Goal: Communication & Community: Answer question/provide support

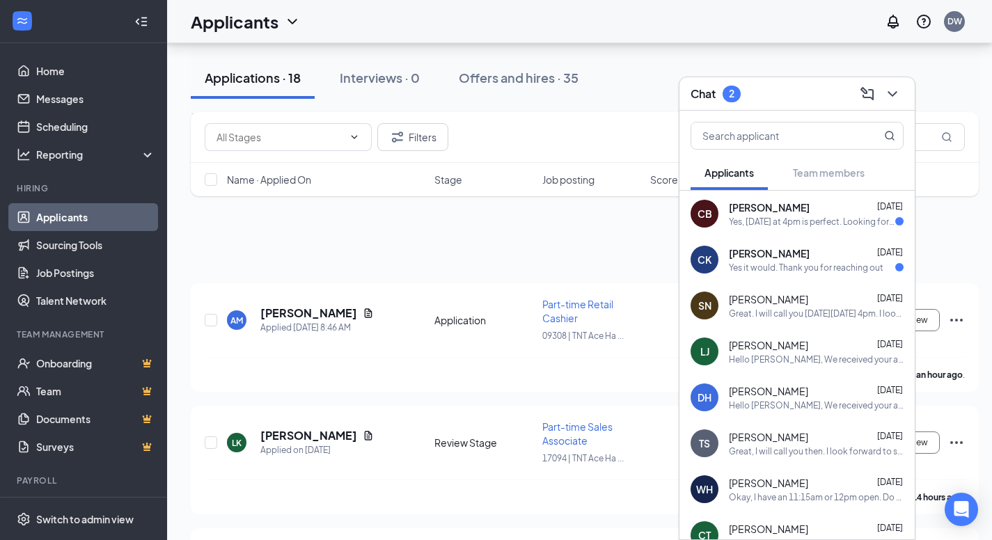
scroll to position [604, 0]
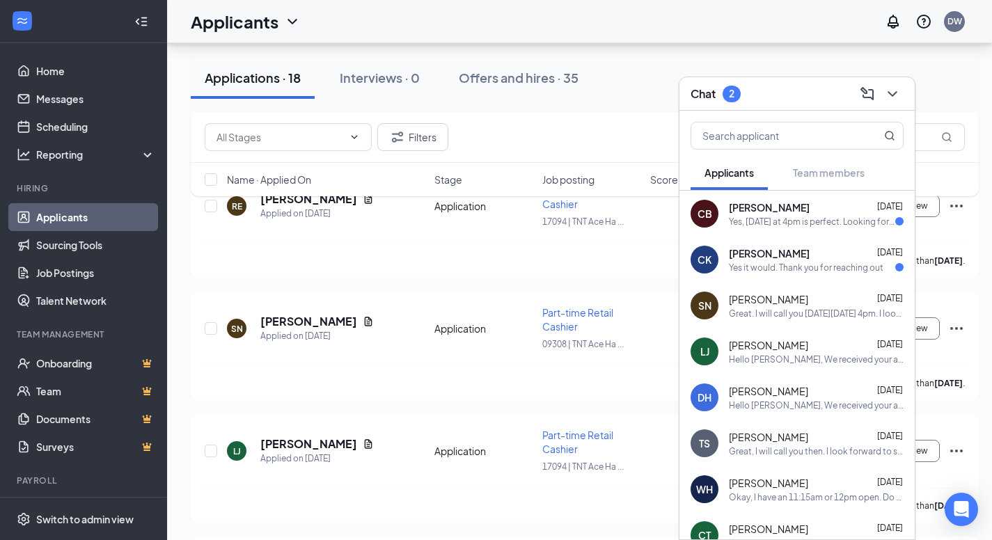
click at [808, 262] on div "Yes it would. Thank you for reaching out" at bounding box center [806, 268] width 154 height 12
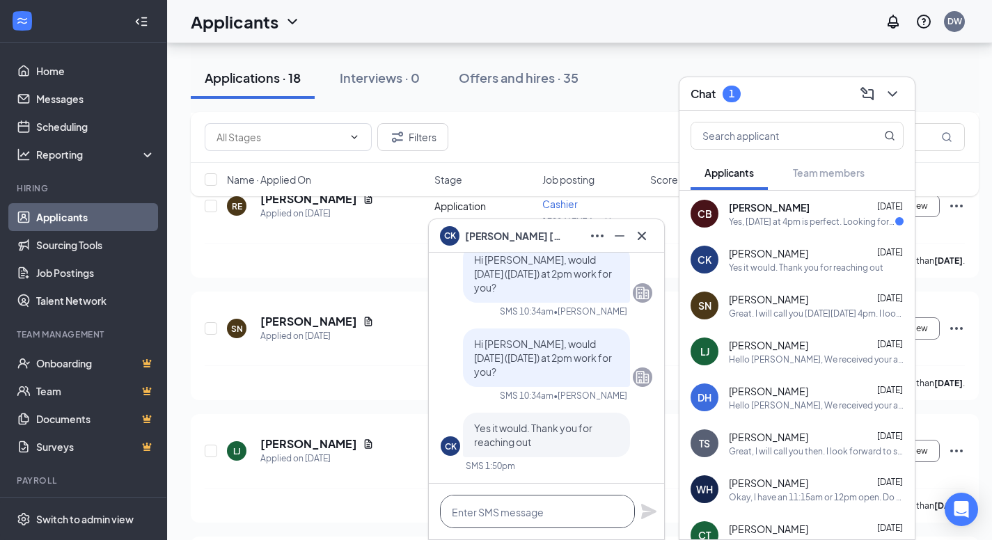
click at [500, 517] on textarea at bounding box center [537, 511] width 195 height 33
type textarea "g"
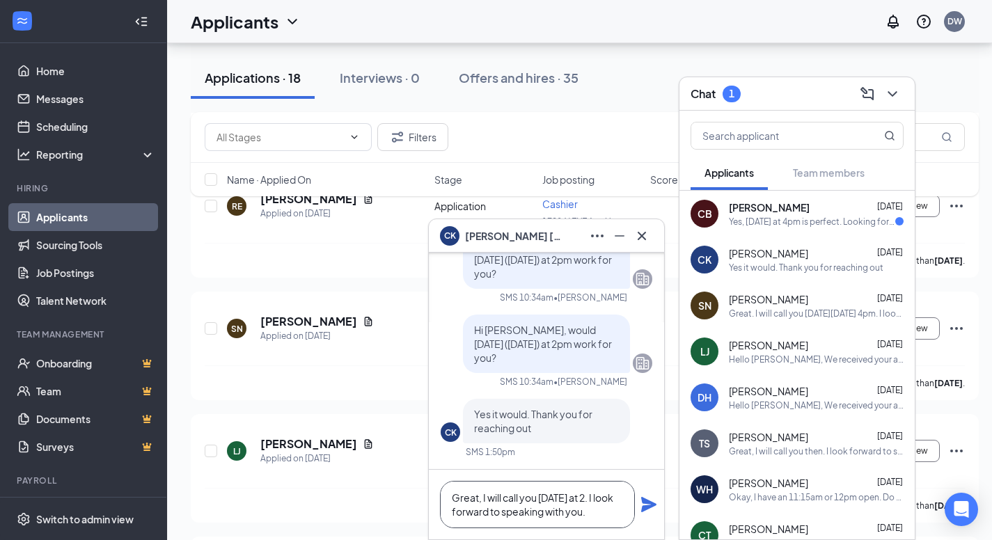
type textarea "Great, I will call you [DATE] at 2. I look forward to speaking with you."
click at [646, 506] on icon "Plane" at bounding box center [648, 504] width 15 height 15
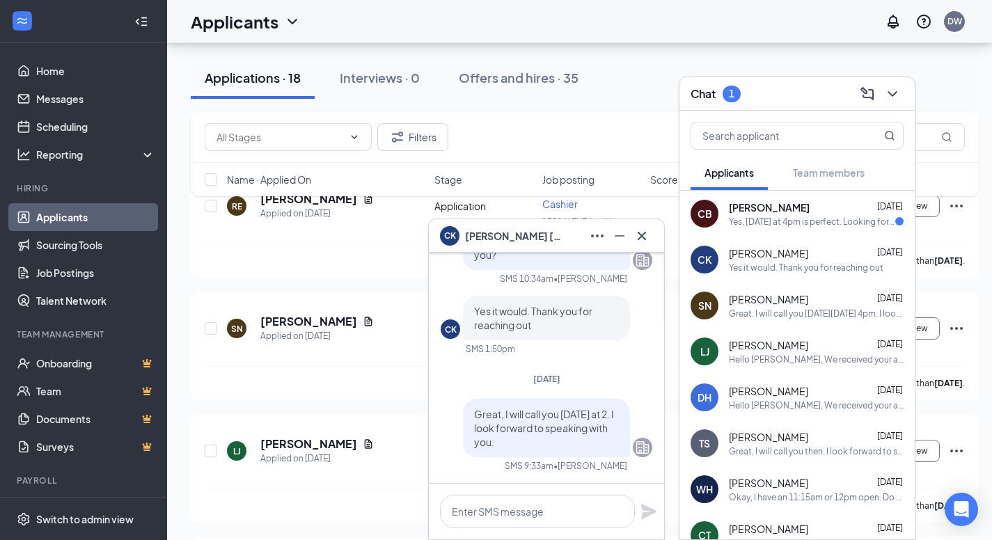
scroll to position [0, 0]
click at [815, 208] on div "[PERSON_NAME] [DATE]" at bounding box center [816, 207] width 175 height 14
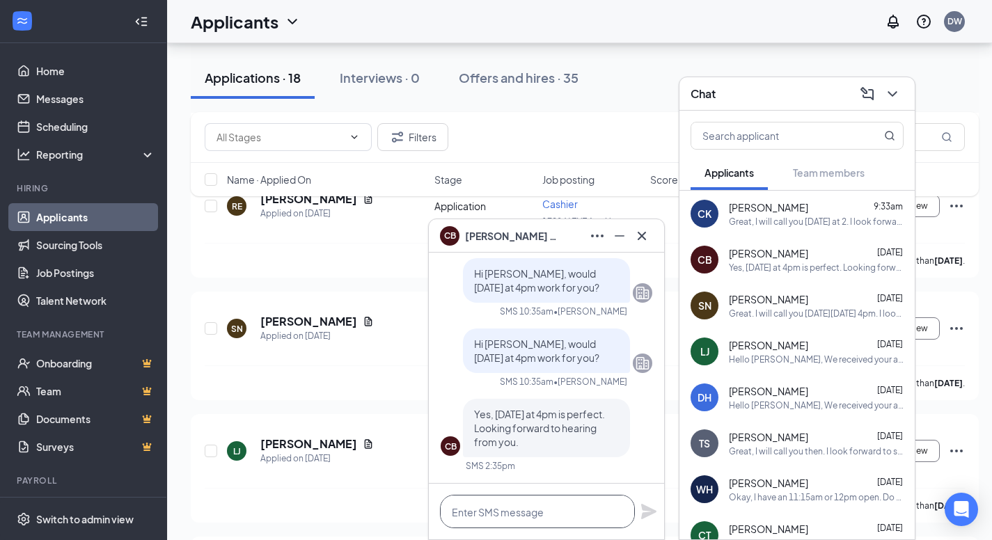
click at [521, 520] on textarea at bounding box center [537, 511] width 195 height 33
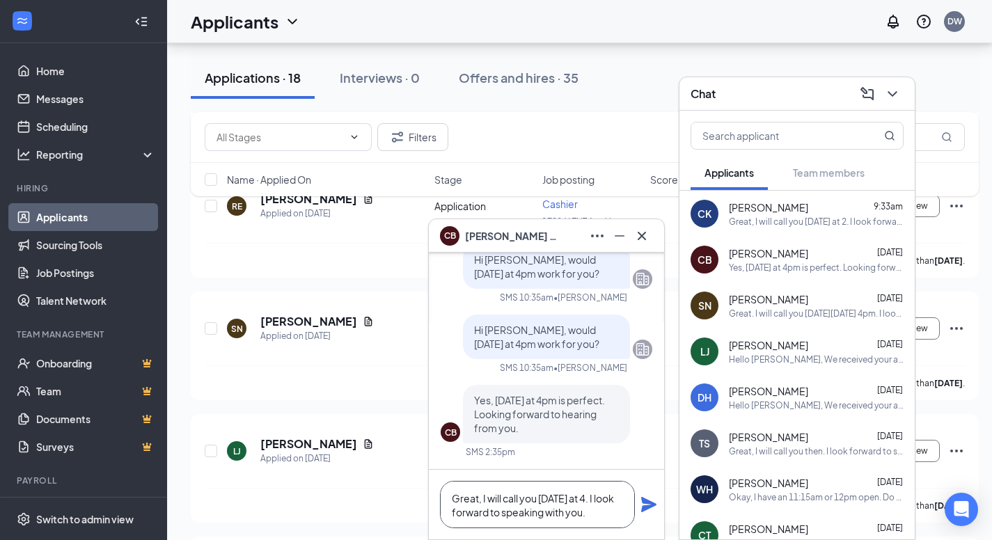
type textarea "Great, I will call you [DATE] at 4. I look forward to speaking with you."
click at [644, 500] on icon "Plane" at bounding box center [648, 504] width 15 height 15
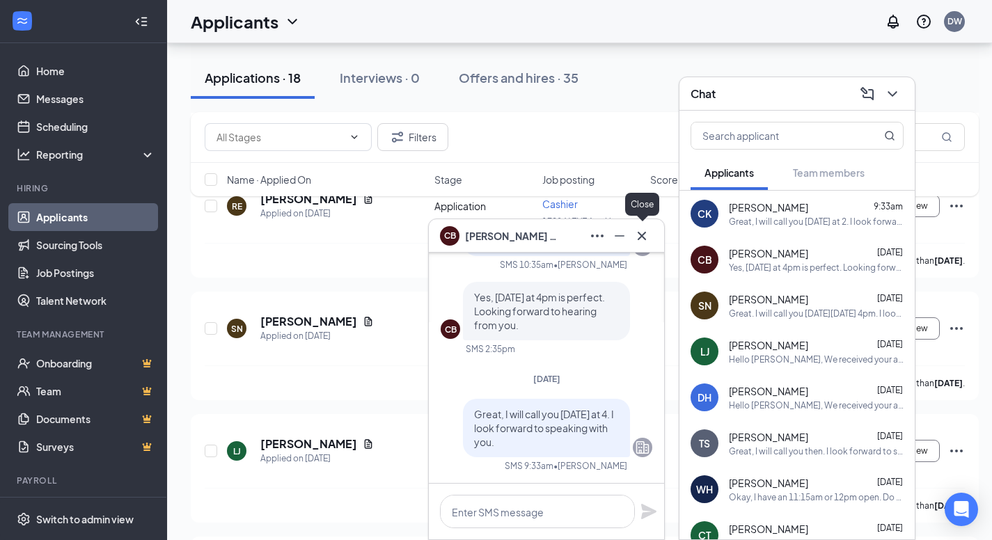
click at [642, 241] on icon "Cross" at bounding box center [641, 236] width 17 height 17
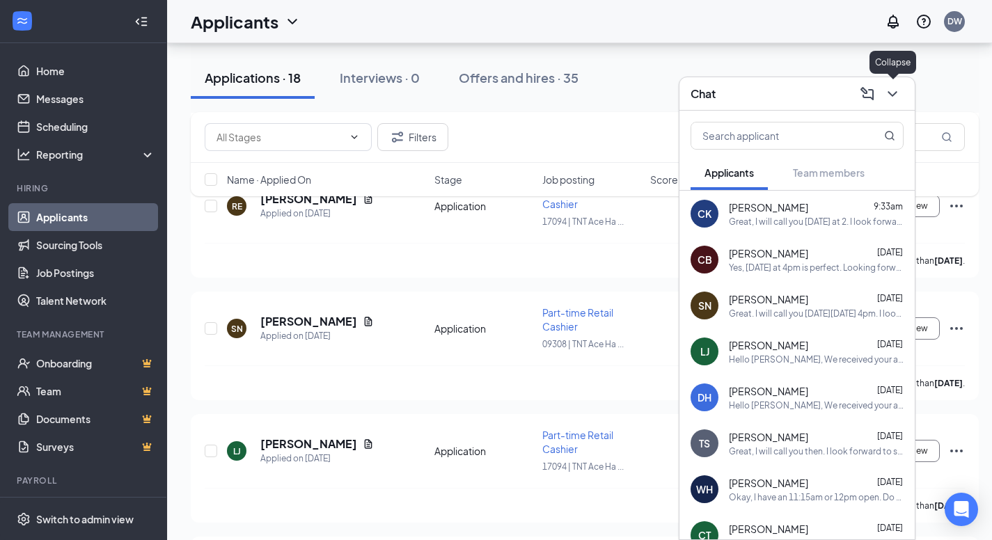
click at [897, 92] on icon "ChevronDown" at bounding box center [892, 94] width 17 height 17
